Goal: Check status: Check status

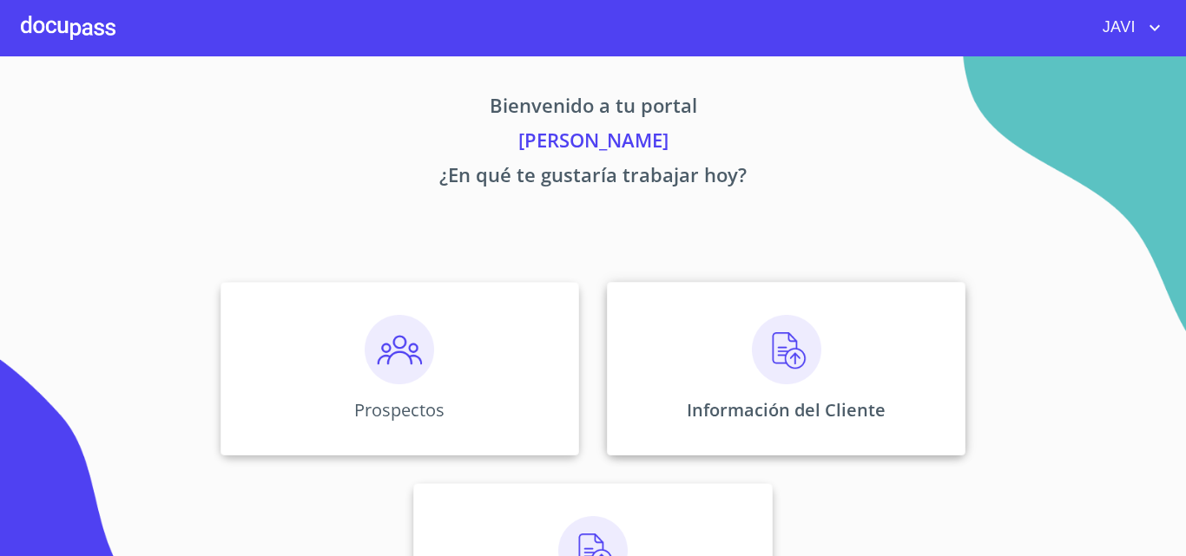
click at [780, 342] on img at bounding box center [786, 349] width 69 height 69
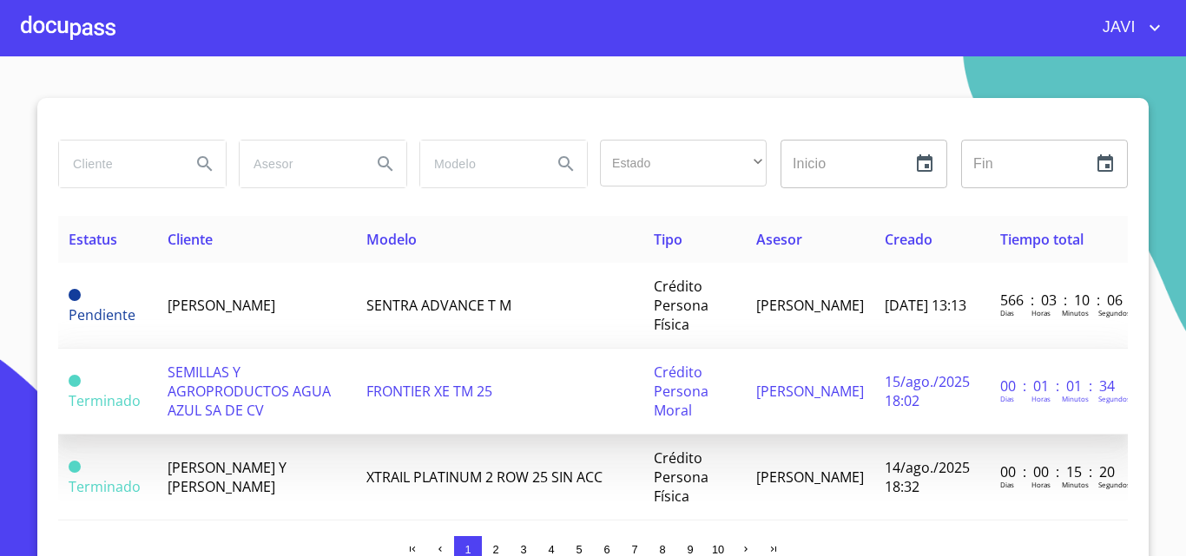
click at [239, 398] on span "SEMILLAS Y AGROPRODUCTOS AGUA AZUL SA DE CV" at bounding box center [249, 391] width 163 height 57
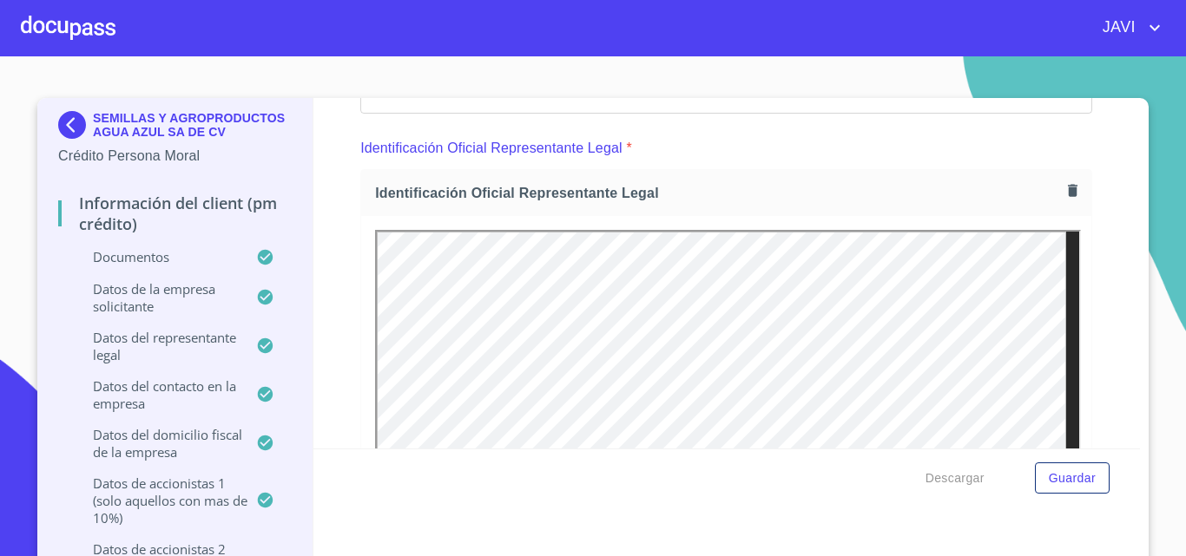
click at [1152, 26] on icon "account of current user" at bounding box center [1154, 27] width 21 height 21
click at [1133, 41] on li "Salir" at bounding box center [1137, 36] width 56 height 31
